Goal: Obtain resource: Download file/media

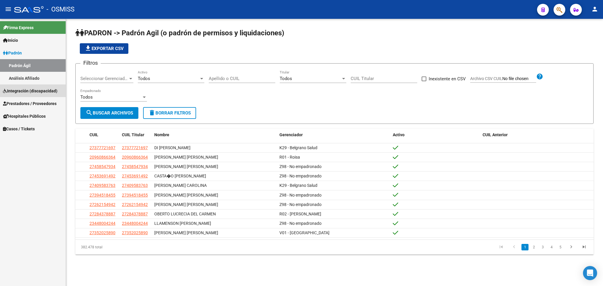
click at [34, 95] on link "Integración (discapacidad)" at bounding box center [33, 91] width 66 height 13
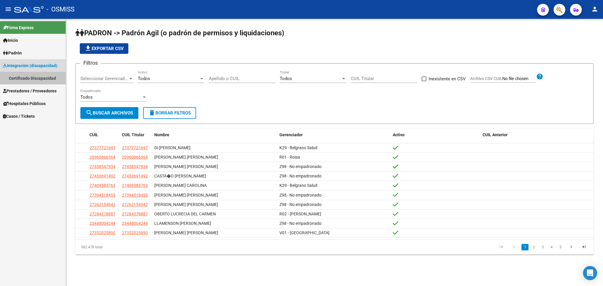
click at [36, 80] on link "Certificado Discapacidad" at bounding box center [33, 78] width 66 height 13
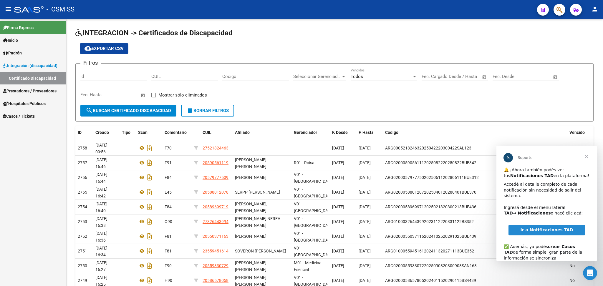
click at [588, 158] on span "Cerrar" at bounding box center [586, 156] width 21 height 21
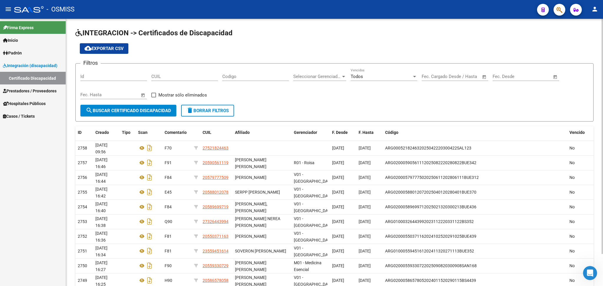
click at [118, 50] on span "cloud_download Exportar CSV" at bounding box center [104, 48] width 39 height 5
click at [164, 74] on input "CUIL" at bounding box center [184, 76] width 67 height 5
paste input "27-53823467-8"
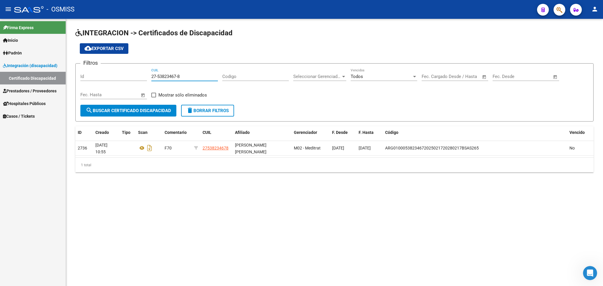
type input "27-53823467-8"
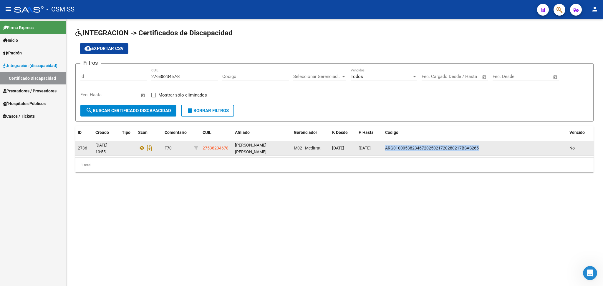
drag, startPoint x: 385, startPoint y: 147, endPoint x: 490, endPoint y: 147, distance: 105.2
click at [490, 147] on div "ARG01000538234672025021720280217BSAS265" at bounding box center [475, 148] width 180 height 7
copy span "ARG01000538234672025021720280217BSAS265"
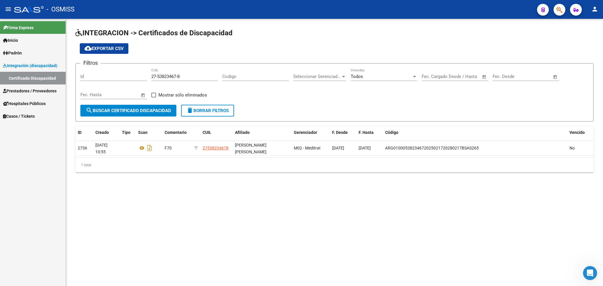
drag, startPoint x: 208, startPoint y: 71, endPoint x: 204, endPoint y: 71, distance: 4.4
click at [208, 71] on div "27-53823467-8 CUIL" at bounding box center [184, 74] width 67 height 13
drag, startPoint x: 151, startPoint y: 76, endPoint x: 186, endPoint y: 76, distance: 34.5
click at [186, 76] on input "27-53823467-8" at bounding box center [184, 76] width 67 height 5
paste input "27-56333554-3"
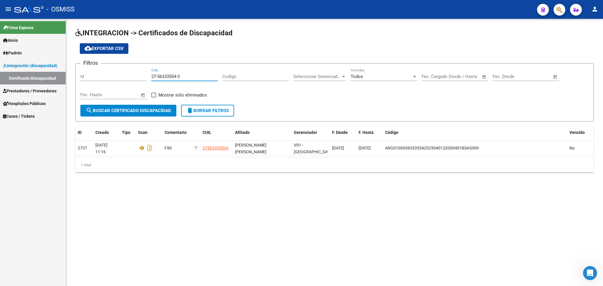
type input "27-56333554-3"
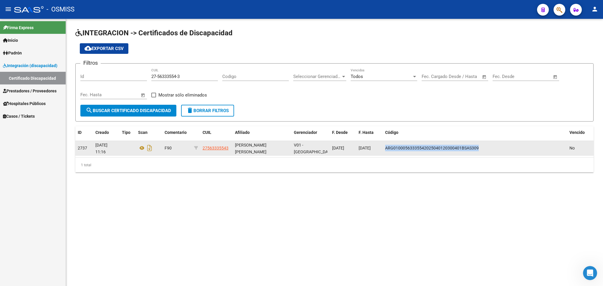
drag, startPoint x: 385, startPoint y: 147, endPoint x: 470, endPoint y: 146, distance: 84.9
click at [481, 146] on div "ARG01000563335542025040120300401BSAS309" at bounding box center [475, 148] width 180 height 7
copy span "ARG01000563335542025040120300401BSAS309"
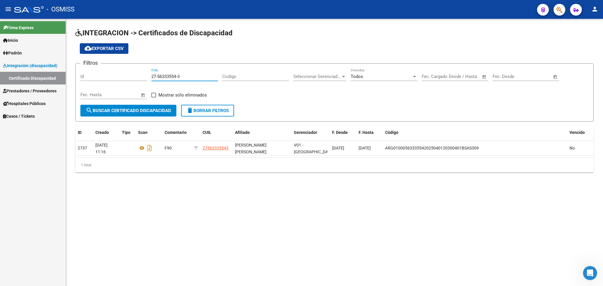
drag, startPoint x: 152, startPoint y: 75, endPoint x: 187, endPoint y: 75, distance: 35.1
click at [187, 75] on input "27-56333554-3" at bounding box center [184, 76] width 67 height 5
paste input "20-42836564-0"
type input "20-42836564-0"
drag, startPoint x: 152, startPoint y: 75, endPoint x: 212, endPoint y: 77, distance: 60.4
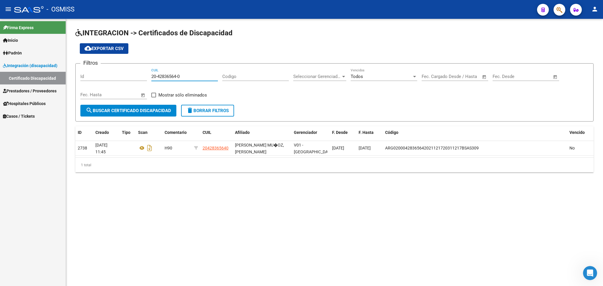
click at [212, 77] on input "20-42836564-0" at bounding box center [184, 76] width 67 height 5
paste input "23-55324180-4"
type input "23-55324180-4"
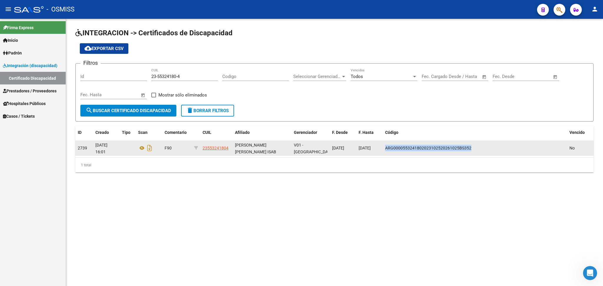
drag, startPoint x: 385, startPoint y: 147, endPoint x: 466, endPoint y: 147, distance: 80.7
click at [473, 147] on div "ARG0000553241802023102520261025BS352" at bounding box center [475, 148] width 180 height 7
copy span "ARG0000553241802023102520261025BS352"
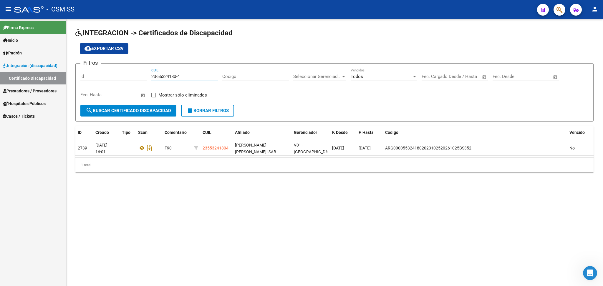
drag, startPoint x: 152, startPoint y: 74, endPoint x: 219, endPoint y: 74, distance: 67.2
click at [219, 74] on div "Filtros Id 23-55324180-4 CUIL Codigo Seleccionar Gerenciador Seleccionar Gerenc…" at bounding box center [334, 86] width 509 height 37
paste input "27-59093881-0"
type input "27-59093881-0"
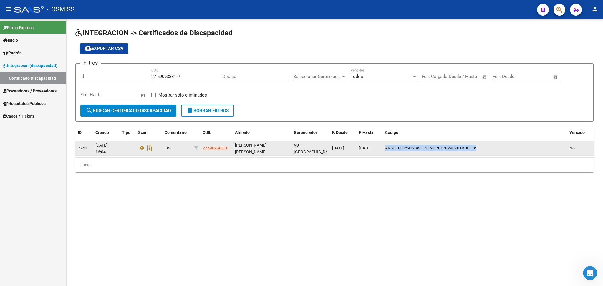
drag, startPoint x: 385, startPoint y: 146, endPoint x: 479, endPoint y: 147, distance: 94.9
click at [479, 147] on datatable-body-cell "ARG01000590938812024070120290701BUE376" at bounding box center [475, 148] width 184 height 14
copy span "ARG01000590938812024070120290701BUE376"
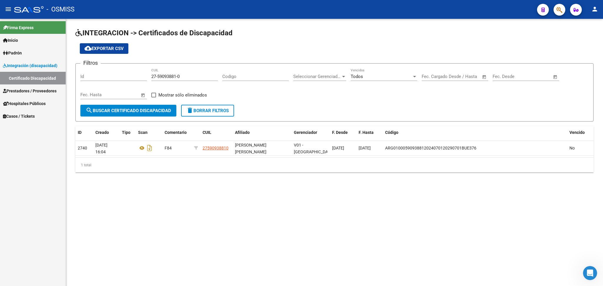
drag, startPoint x: 257, startPoint y: 117, endPoint x: 243, endPoint y: 105, distance: 18.6
click at [257, 117] on form "Filtros Id 27-59093881-0 CUIL Codigo Seleccionar Gerenciador Seleccionar Gerenc…" at bounding box center [334, 92] width 519 height 58
drag, startPoint x: 151, startPoint y: 74, endPoint x: 199, endPoint y: 75, distance: 47.1
click at [199, 75] on input "27-59093881-0" at bounding box center [184, 76] width 67 height 5
paste input "20-51064848-0"
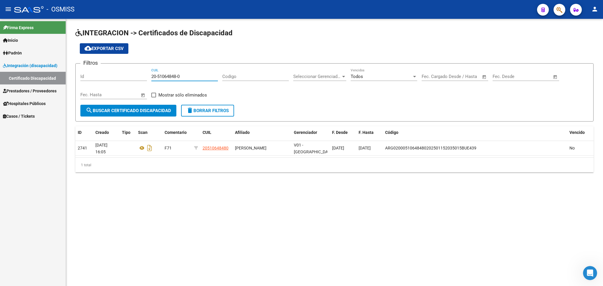
type input "20-51064848-0"
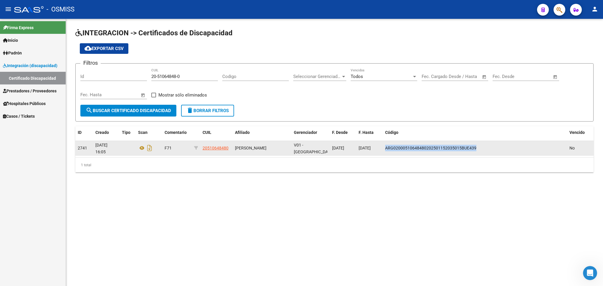
drag, startPoint x: 385, startPoint y: 146, endPoint x: 476, endPoint y: 149, distance: 91.4
click at [476, 149] on div "ARG02000510648480202501152035015BUE439" at bounding box center [475, 148] width 180 height 7
copy span "ARG02000510648480202501152035015BUE439"
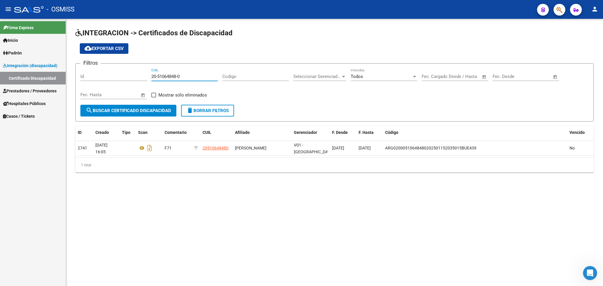
drag, startPoint x: 151, startPoint y: 75, endPoint x: 189, endPoint y: 75, distance: 37.1
click at [189, 75] on input "20-51064848-0" at bounding box center [184, 76] width 67 height 5
paste input "27-57473420-2"
type input "27-57473420-2"
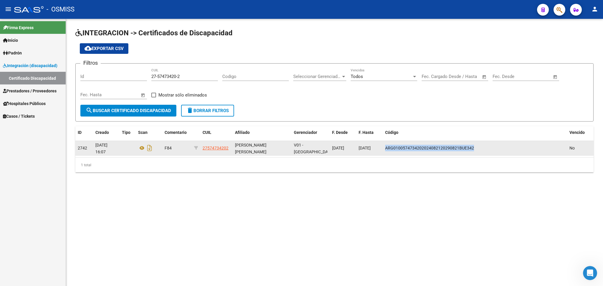
drag, startPoint x: 386, startPoint y: 146, endPoint x: 492, endPoint y: 146, distance: 106.1
click at [493, 146] on div "ARG0100574734202024082120290821BUE342" at bounding box center [475, 148] width 180 height 7
copy span "ARG0100574734202024082120290821BUE342"
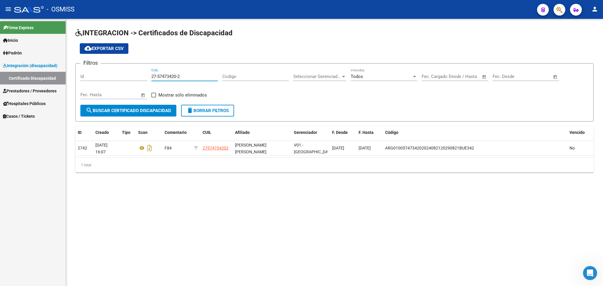
drag, startPoint x: 151, startPoint y: 76, endPoint x: 182, endPoint y: 76, distance: 30.6
click at [182, 76] on input "27-57473420-2" at bounding box center [184, 76] width 67 height 5
paste input "20-57840613-2"
type input "20-57840613-2"
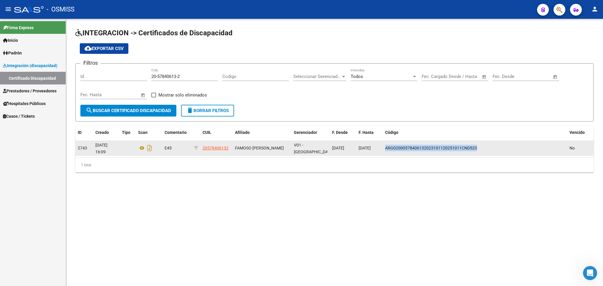
drag, startPoint x: 385, startPoint y: 147, endPoint x: 467, endPoint y: 147, distance: 81.6
click at [488, 147] on div "ARG02000578406132023101120251011CND523" at bounding box center [475, 148] width 180 height 7
copy span "ARG02000578406132023101120251011CND523"
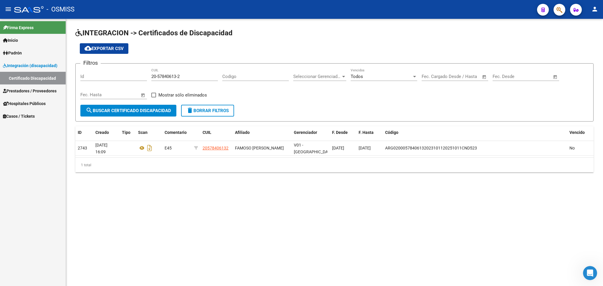
click at [204, 99] on div "Filtros Id 20-57840613-2 CUIL Codigo Seleccionar Gerenciador Seleccionar Gerenc…" at bounding box center [334, 86] width 509 height 37
drag, startPoint x: 152, startPoint y: 75, endPoint x: 180, endPoint y: 77, distance: 28.1
click at [180, 77] on input "20-57840613-2" at bounding box center [184, 76] width 67 height 5
paste input "20-58781668-2"
type input "20-58781668-2"
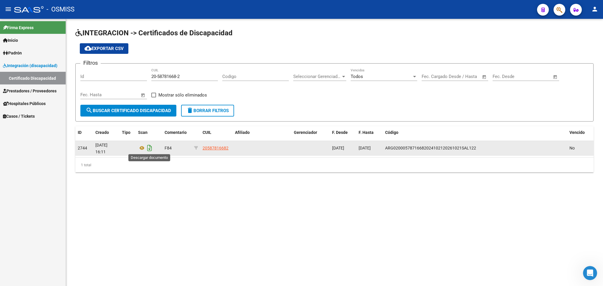
click at [146, 147] on icon "Descargar documento" at bounding box center [150, 147] width 8 height 9
drag, startPoint x: 386, startPoint y: 148, endPoint x: 486, endPoint y: 145, distance: 100.5
click at [486, 145] on div "ARG02000578716682024102120261021SAL122" at bounding box center [475, 148] width 180 height 7
copy span "ARG02000578716682024102120261021SAL122"
